Goal: Transaction & Acquisition: Book appointment/travel/reservation

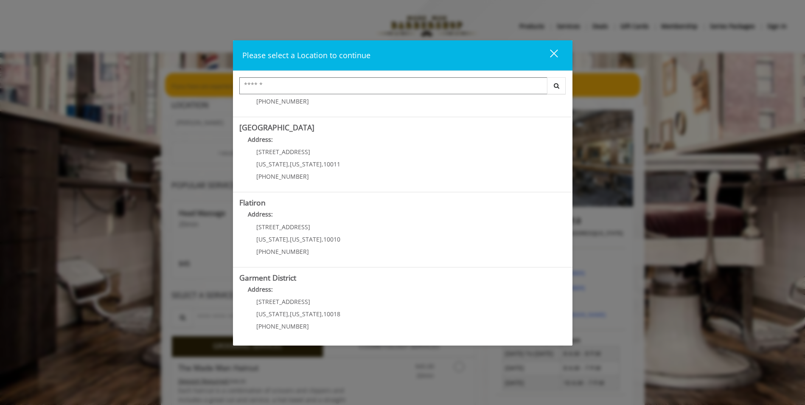
scroll to position [132, 0]
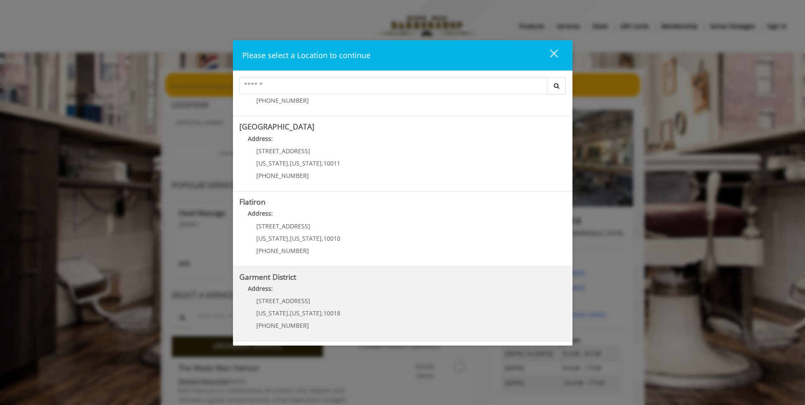
click at [288, 288] on District "Address:" at bounding box center [402, 291] width 327 height 14
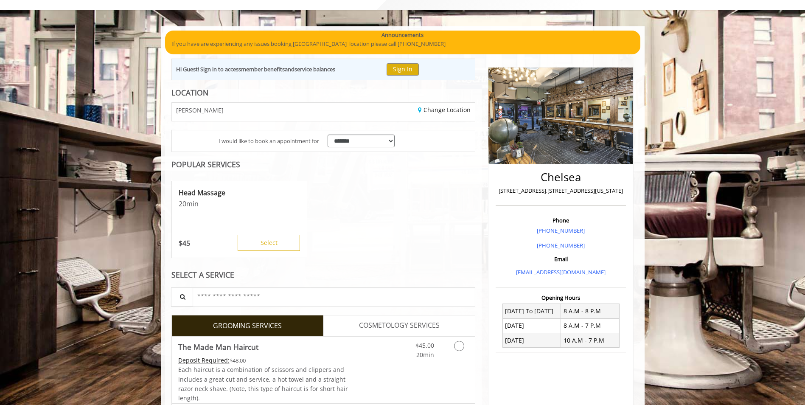
scroll to position [64, 0]
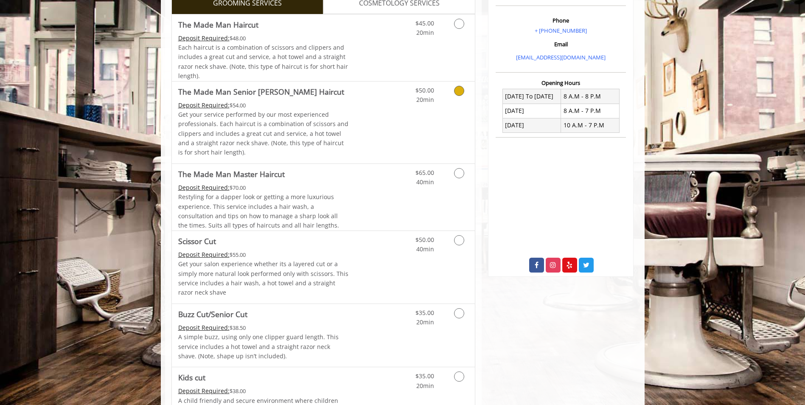
scroll to position [127, 0]
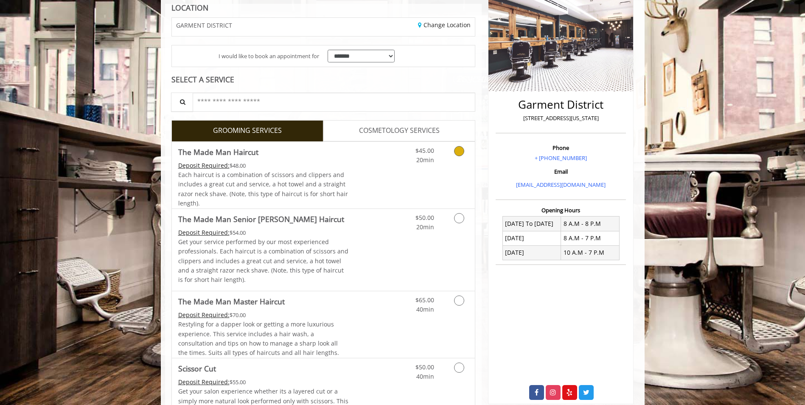
click at [302, 166] on div "Deposit Required: $48.00" at bounding box center [263, 165] width 171 height 9
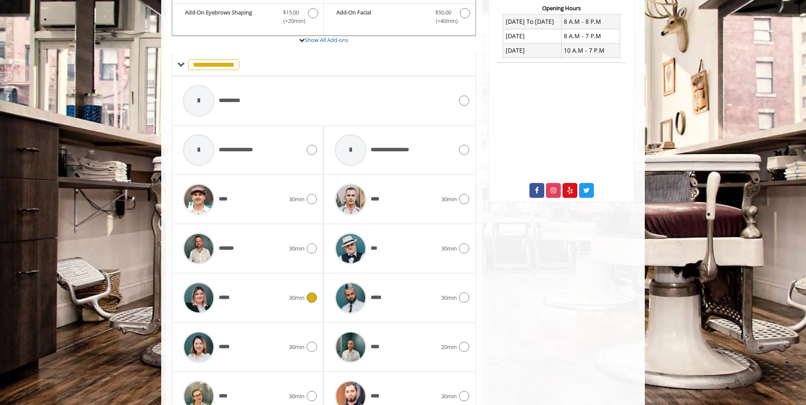
click at [273, 308] on div "*****" at bounding box center [234, 298] width 110 height 40
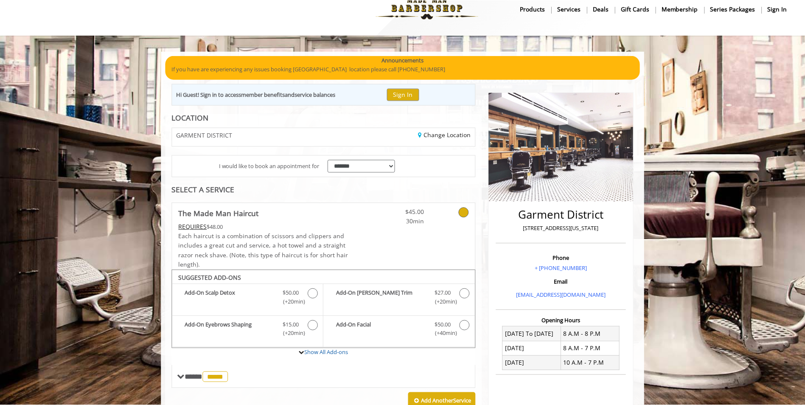
scroll to position [0, 0]
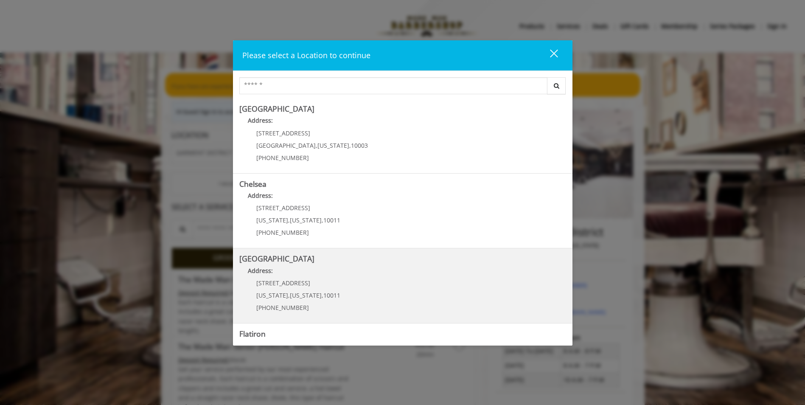
click at [303, 285] on p "[STREET_ADDRESS]" at bounding box center [298, 283] width 84 height 6
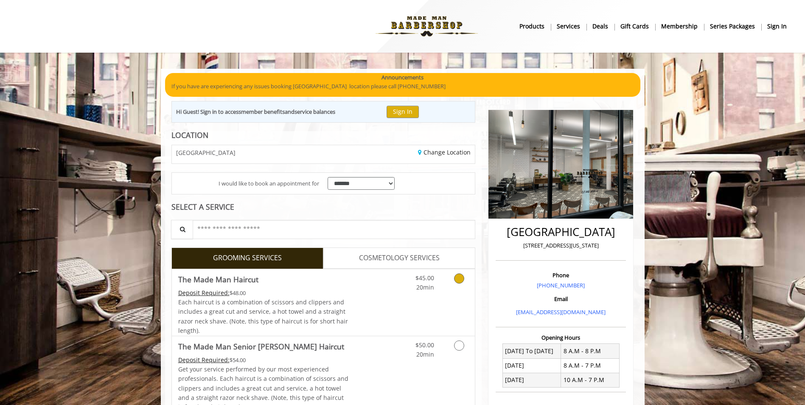
click at [443, 285] on div "Grooming services" at bounding box center [458, 280] width 34 height 23
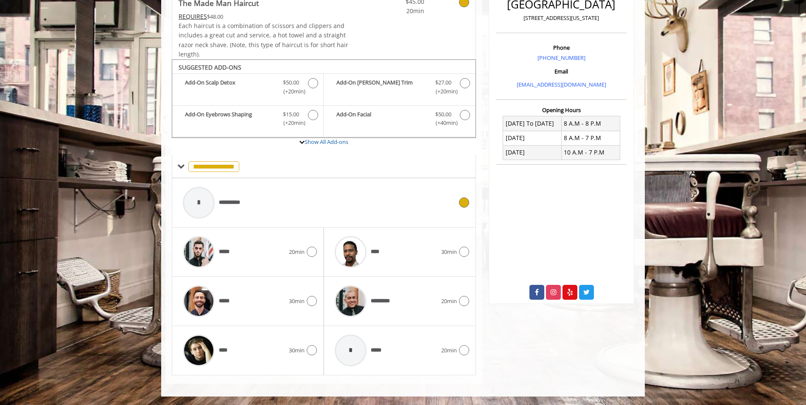
click at [244, 200] on span "**********" at bounding box center [233, 202] width 29 height 9
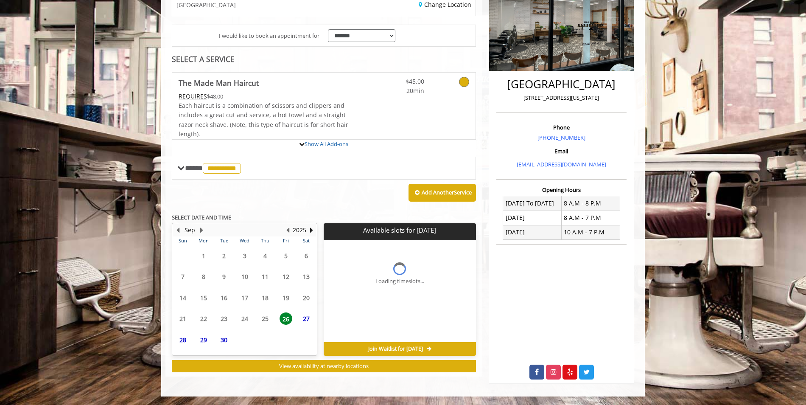
scroll to position [219, 0]
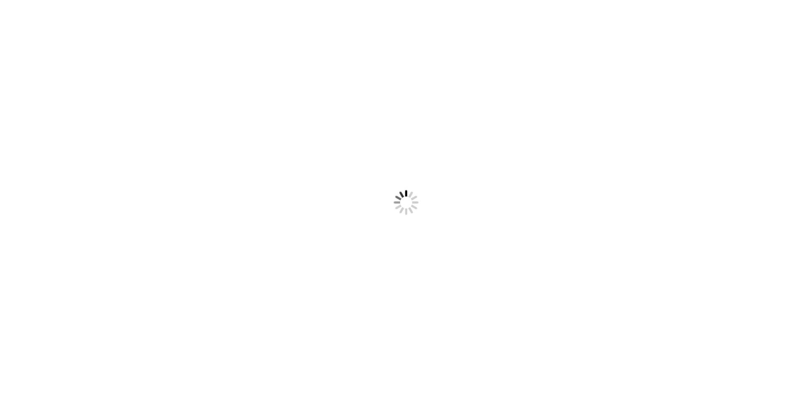
click at [424, 163] on img at bounding box center [405, 202] width 109 height 109
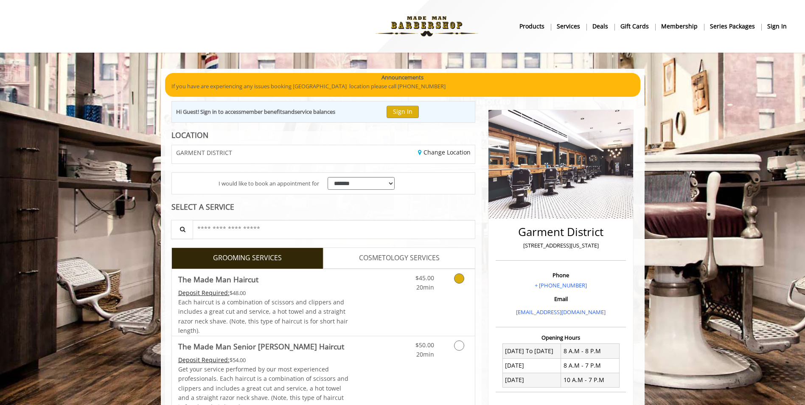
click at [429, 287] on span "20min" at bounding box center [425, 287] width 18 height 8
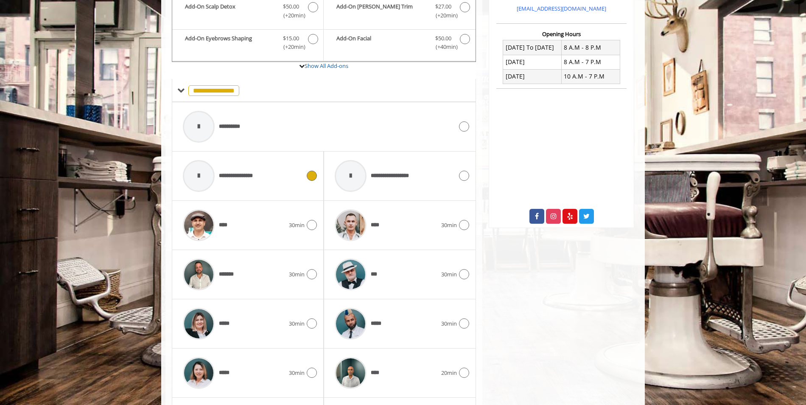
scroll to position [372, 0]
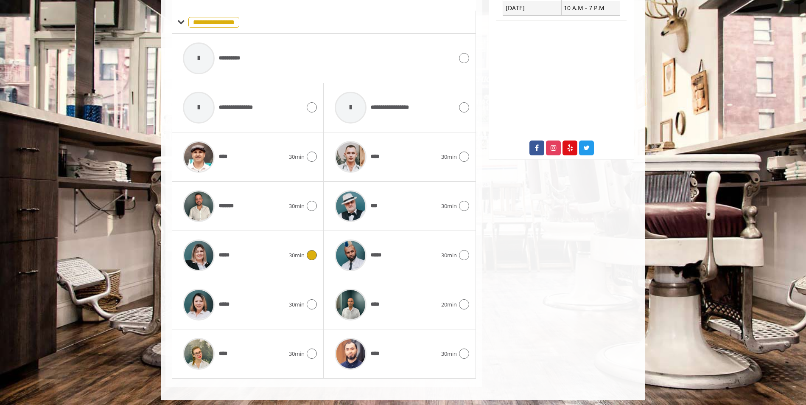
click at [287, 261] on div "*****" at bounding box center [234, 255] width 110 height 40
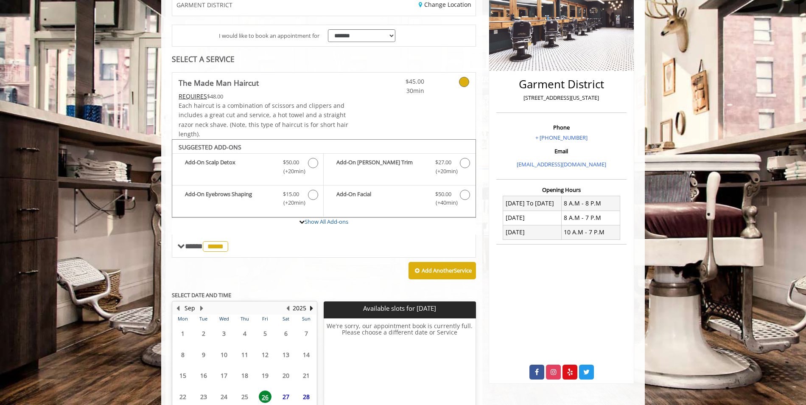
scroll to position [219, 0]
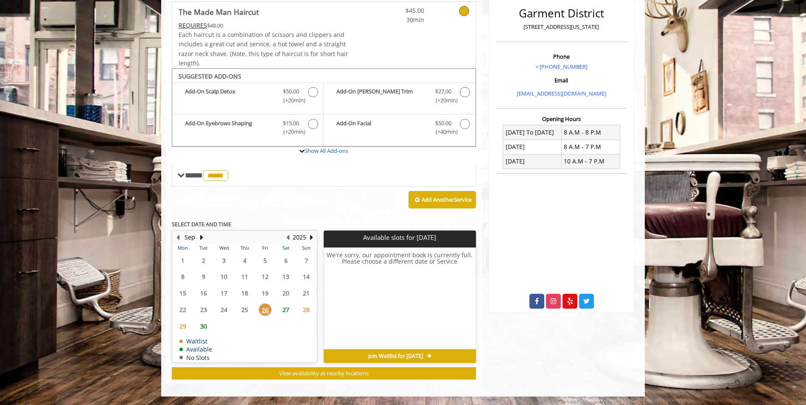
click at [282, 311] on span "27" at bounding box center [286, 309] width 13 height 12
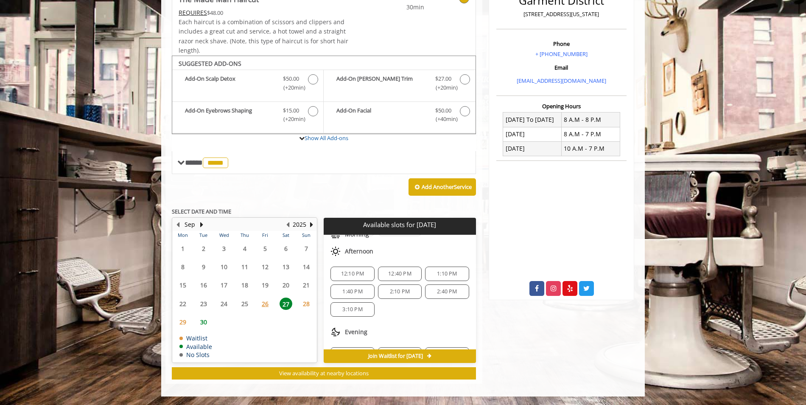
scroll to position [85, 0]
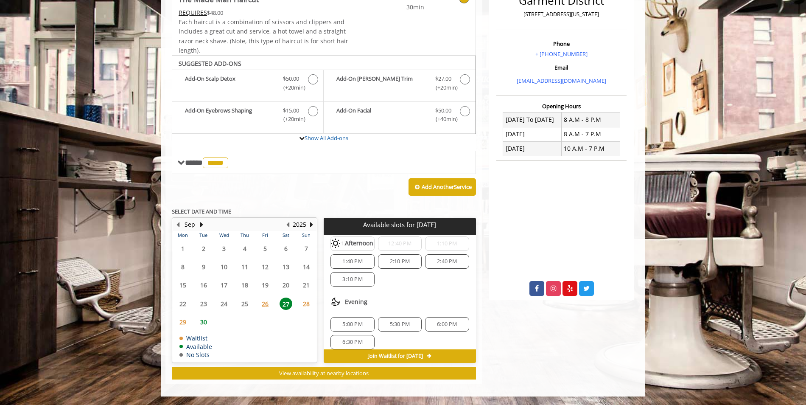
click at [344, 281] on span "3:10 PM" at bounding box center [353, 279] width 20 height 7
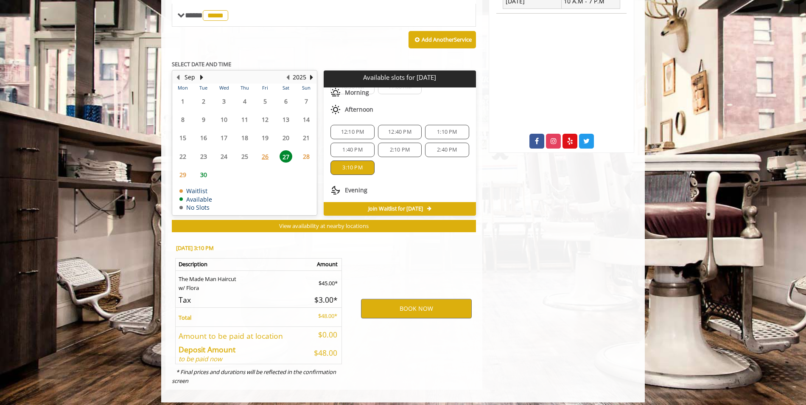
scroll to position [385, 0]
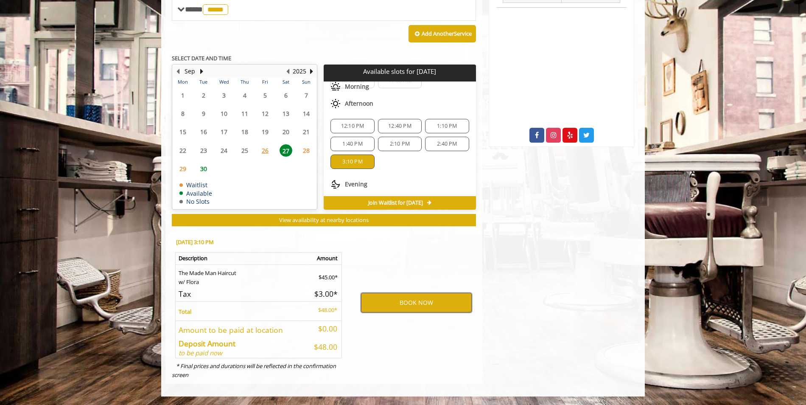
click at [376, 303] on button "BOOK NOW" at bounding box center [416, 303] width 111 height 20
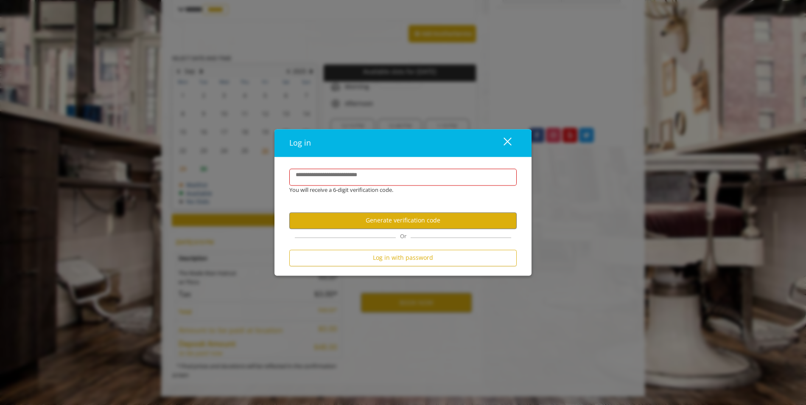
click at [503, 142] on div "close" at bounding box center [502, 143] width 17 height 13
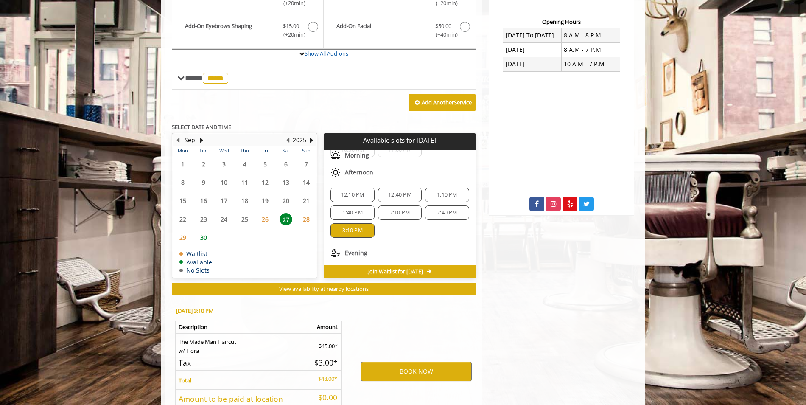
scroll to position [382, 0]
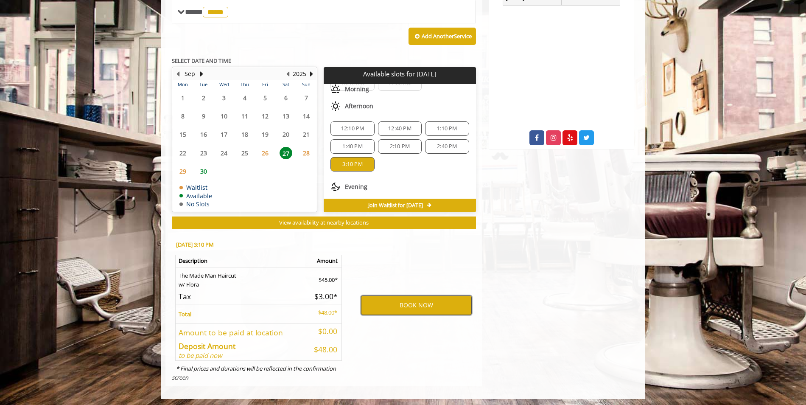
click at [388, 307] on button "BOOK NOW" at bounding box center [416, 305] width 111 height 20
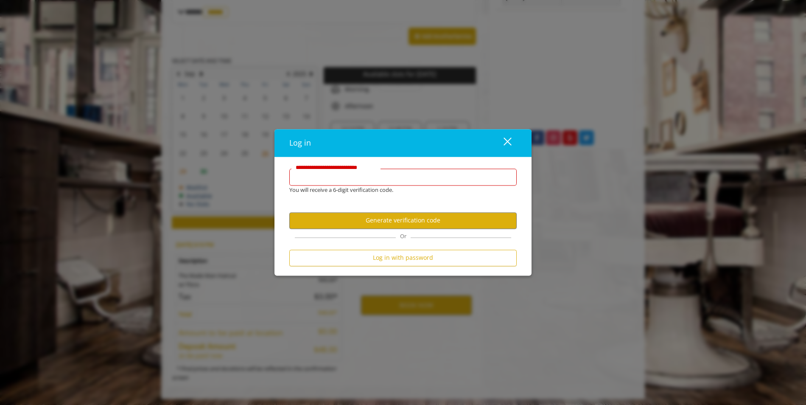
click at [328, 183] on input "**********" at bounding box center [403, 177] width 228 height 17
type input "**********"
click at [383, 218] on button "Generate verification code" at bounding box center [403, 220] width 228 height 17
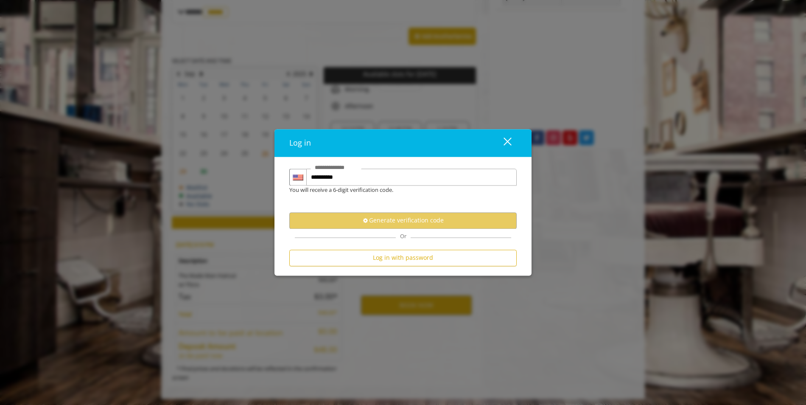
scroll to position [0, 0]
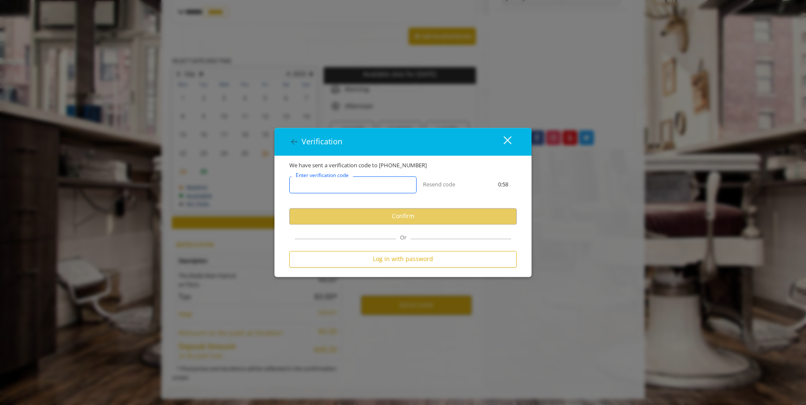
click at [336, 191] on input "Enter verification code" at bounding box center [352, 184] width 127 height 17
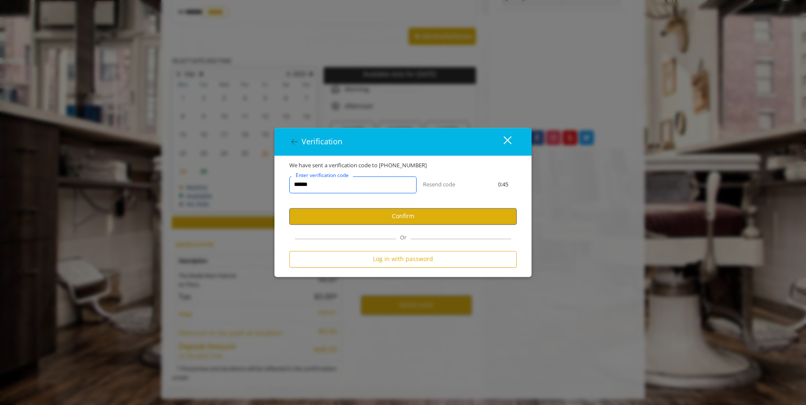
type input "******"
click at [362, 221] on button "Confirm" at bounding box center [403, 216] width 228 height 17
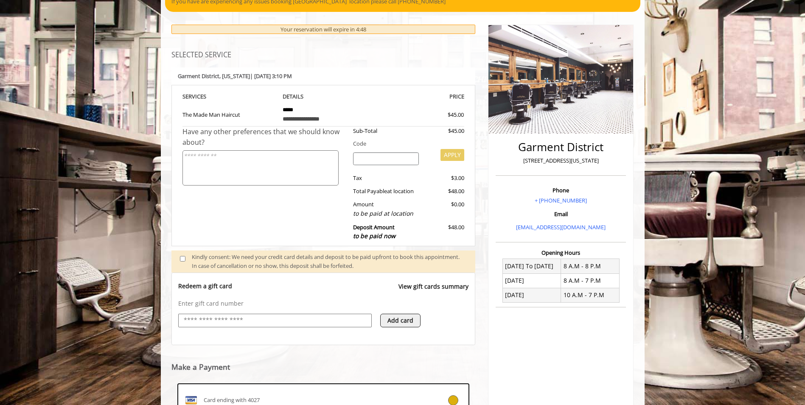
scroll to position [205, 0]
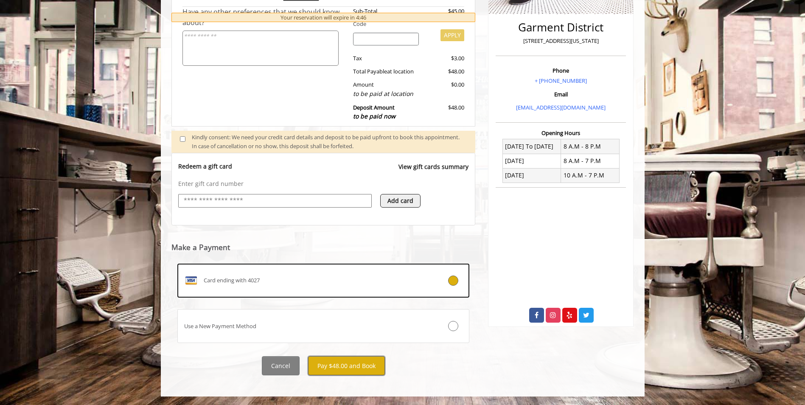
click at [344, 365] on button "Pay $48.00 and Book" at bounding box center [346, 365] width 77 height 19
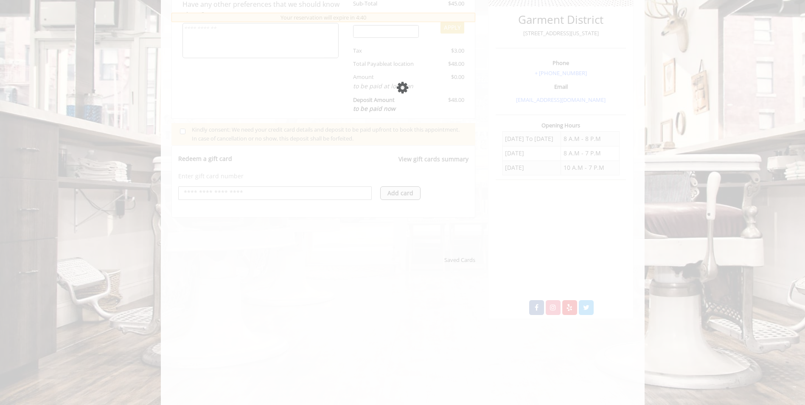
scroll to position [177, 0]
